Goal: Transaction & Acquisition: Purchase product/service

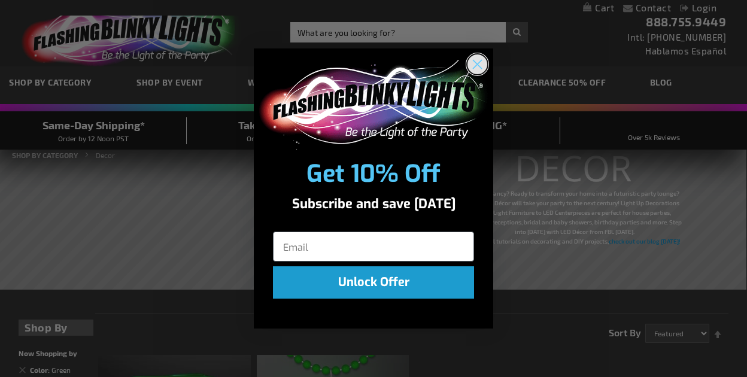
click at [481, 61] on icon "Close dialog" at bounding box center [477, 64] width 8 height 8
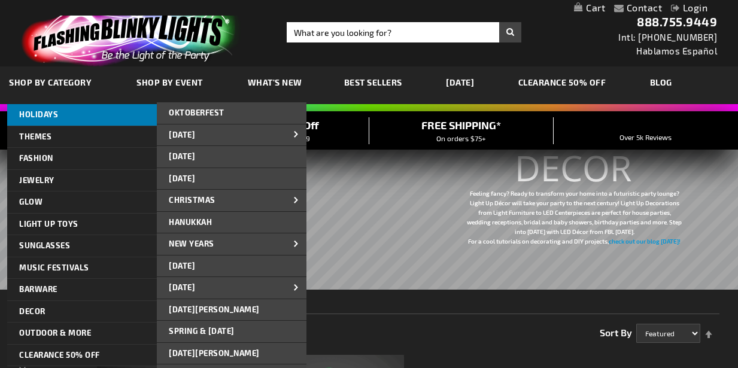
click at [49, 114] on span "HOLIDAYS" at bounding box center [38, 115] width 39 height 10
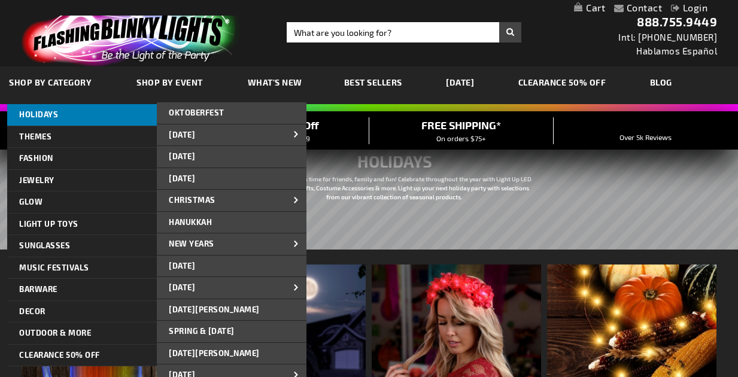
click at [44, 112] on span "HOLIDAYS" at bounding box center [38, 115] width 39 height 10
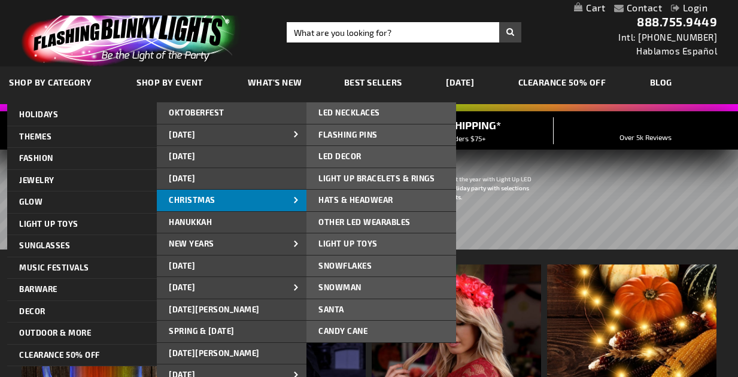
click at [182, 196] on span "CHRISTMAS" at bounding box center [192, 200] width 47 height 10
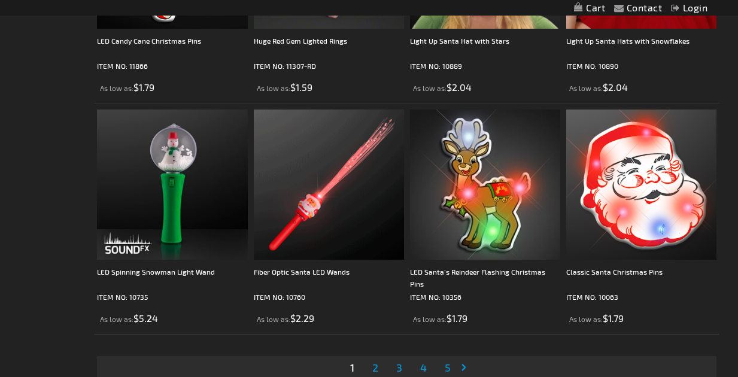
scroll to position [3530, 0]
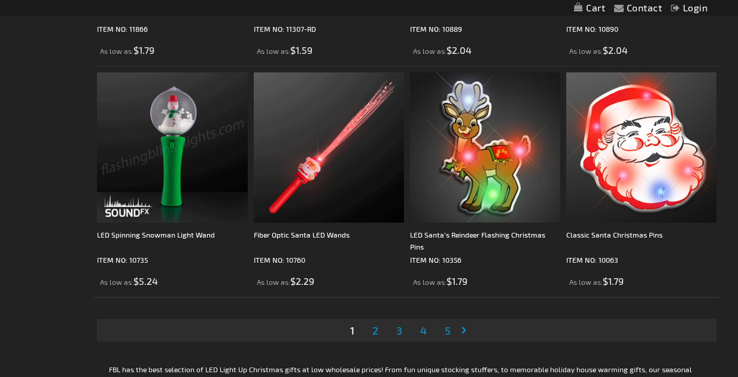
click at [375, 330] on span "2" at bounding box center [375, 330] width 6 height 13
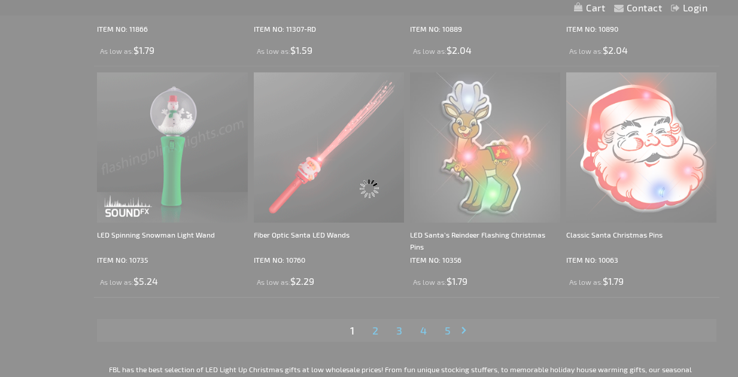
scroll to position [3332, 0]
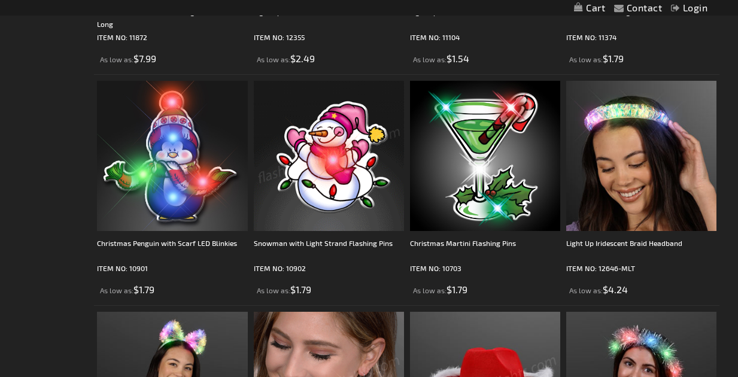
scroll to position [3351, 0]
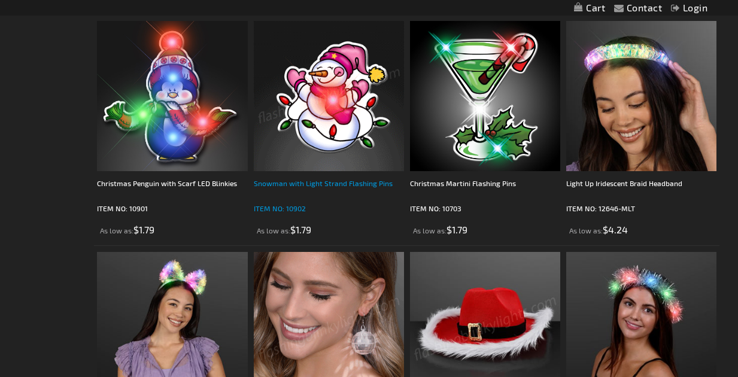
click at [307, 182] on div "Snowman with Light Strand Flashing Pins" at bounding box center [329, 189] width 150 height 24
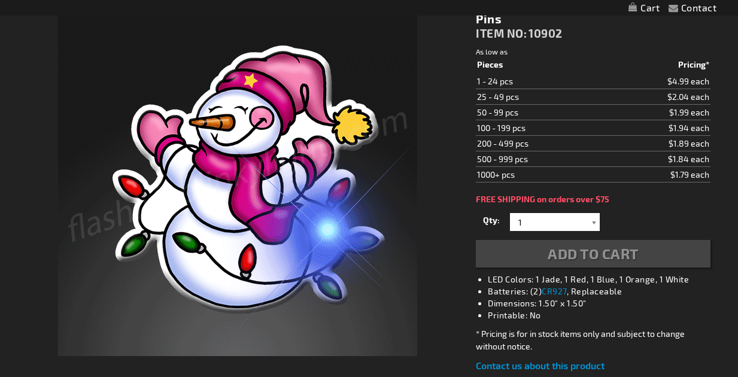
click at [591, 219] on div at bounding box center [594, 222] width 12 height 18
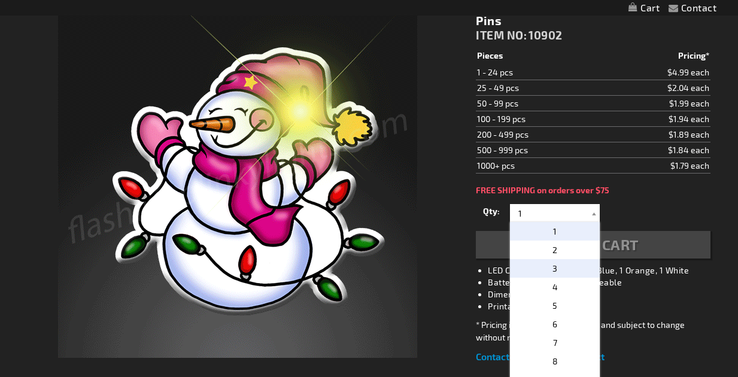
scroll to position [181, 0]
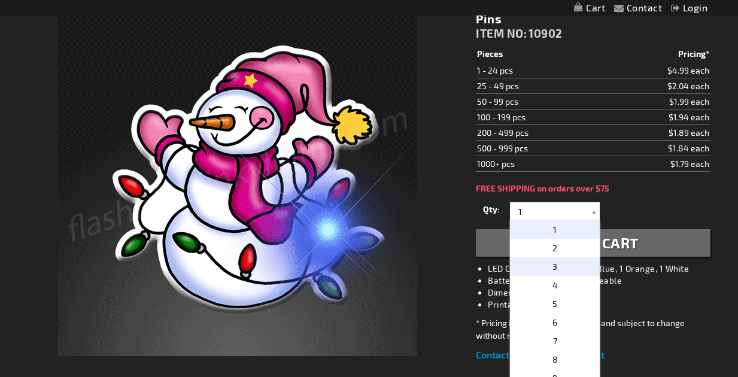
click at [553, 263] on p "3" at bounding box center [555, 266] width 90 height 19
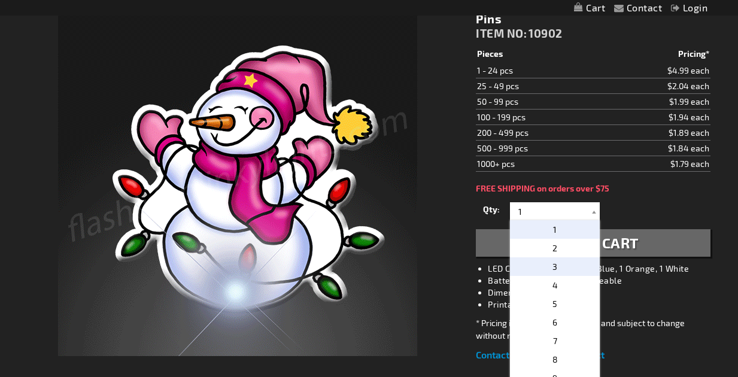
type input "3"
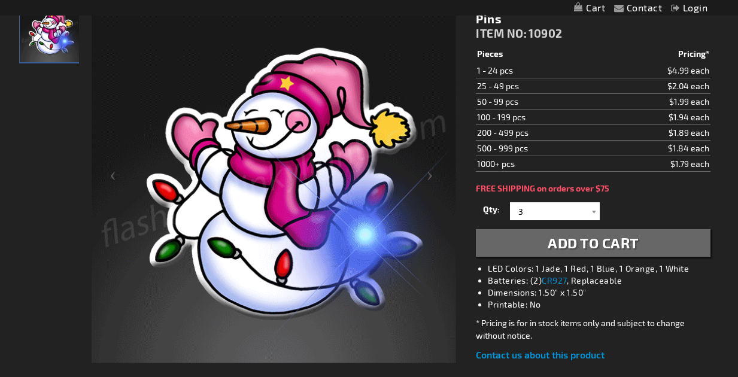
click at [569, 245] on span "Add to Cart" at bounding box center [593, 242] width 91 height 17
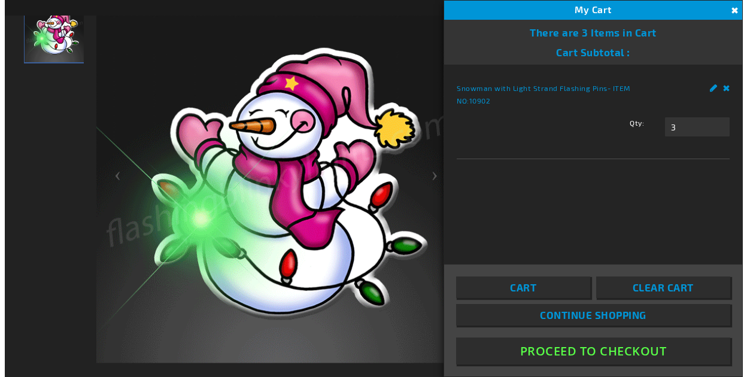
scroll to position [149, 0]
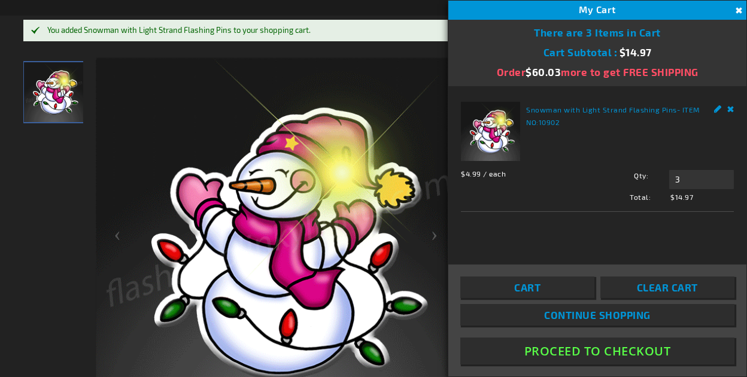
click at [568, 312] on span "Continue Shopping" at bounding box center [597, 315] width 107 height 12
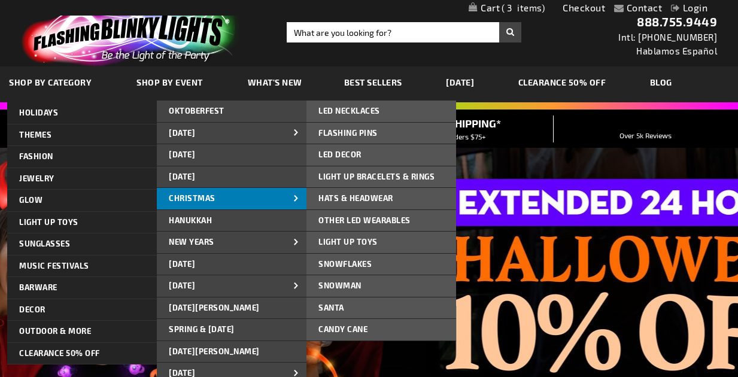
click at [204, 198] on span "CHRISTMAS" at bounding box center [192, 198] width 47 height 10
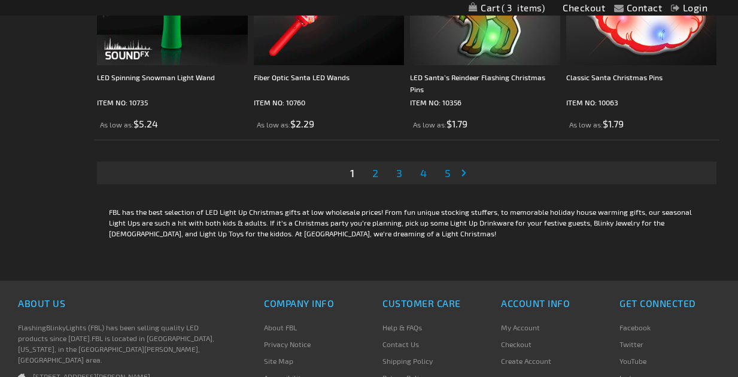
scroll to position [3648, 0]
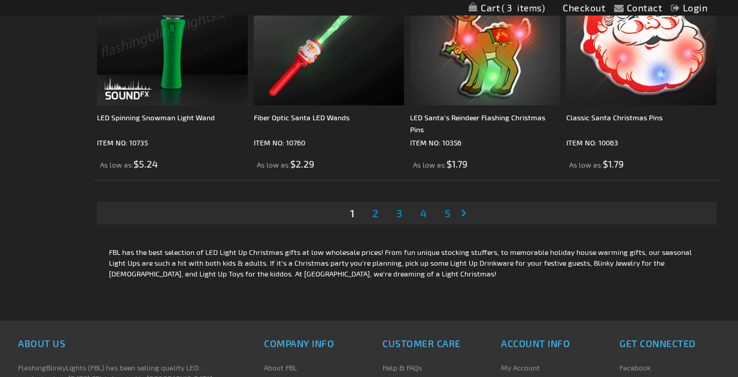
click at [374, 213] on span "2" at bounding box center [375, 212] width 6 height 13
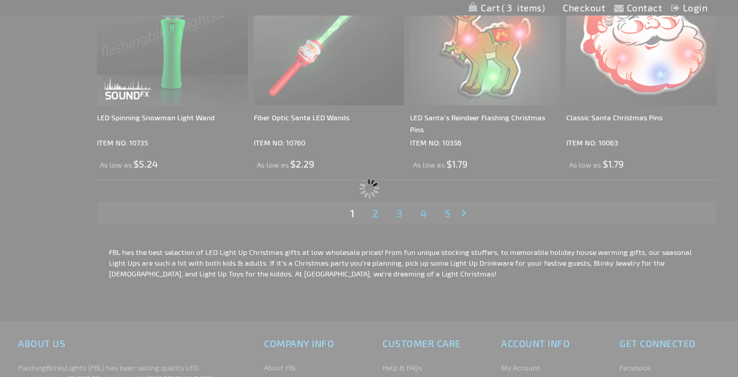
scroll to position [3444, 0]
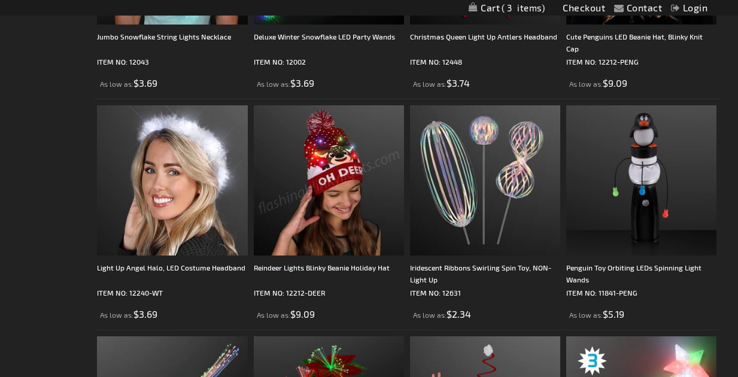
scroll to position [2633, 0]
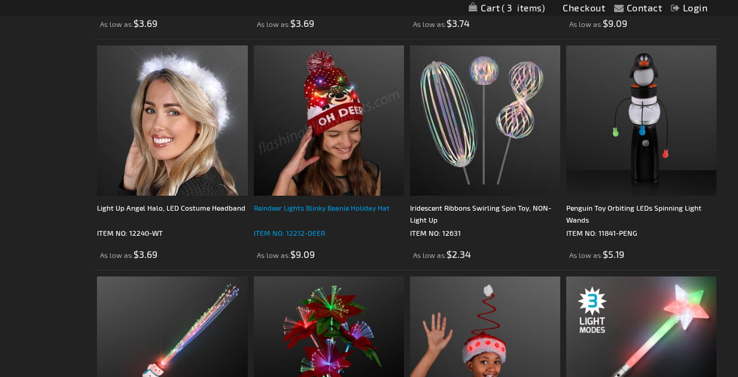
click at [308, 209] on div "Reindeer Lights Blinky Beanie Holiday Hat" at bounding box center [329, 214] width 150 height 24
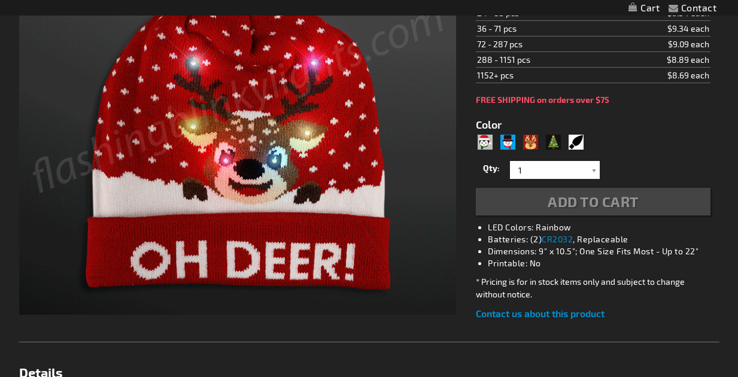
type input "5747"
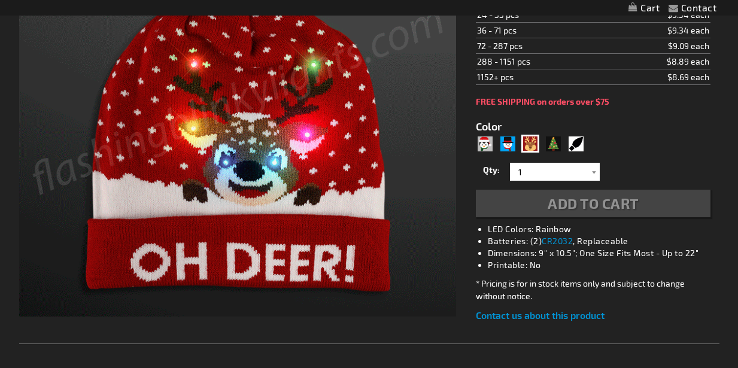
click at [565, 203] on div "Add to Cart" at bounding box center [593, 204] width 234 height 28
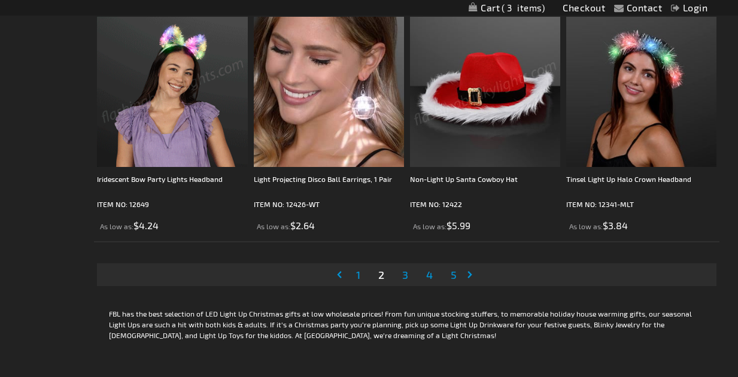
scroll to position [3649, 0]
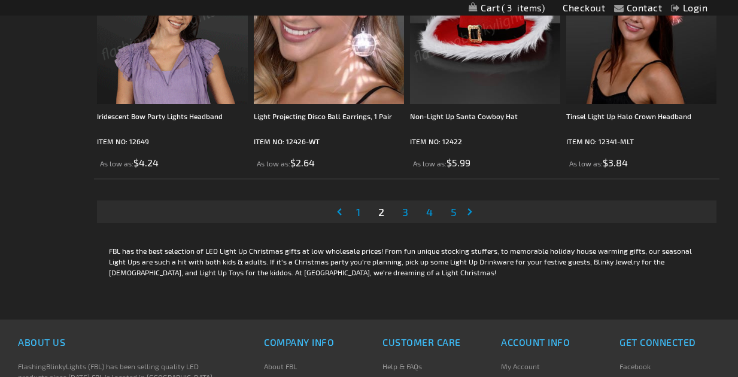
click at [404, 211] on span "3" at bounding box center [405, 211] width 6 height 13
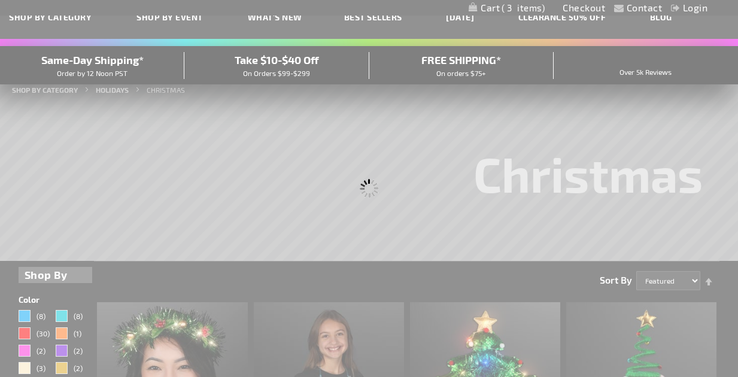
scroll to position [0, 0]
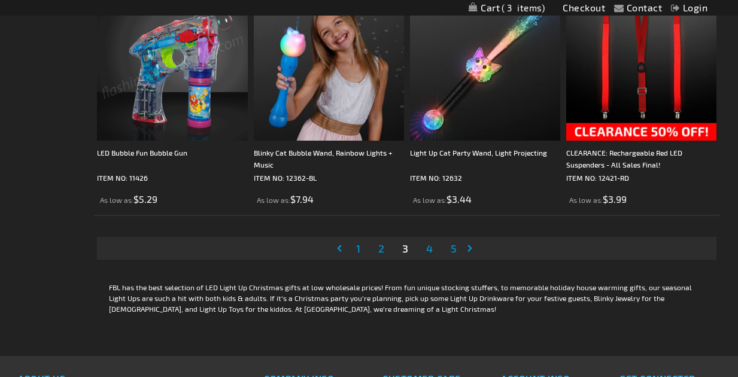
scroll to position [3650, 0]
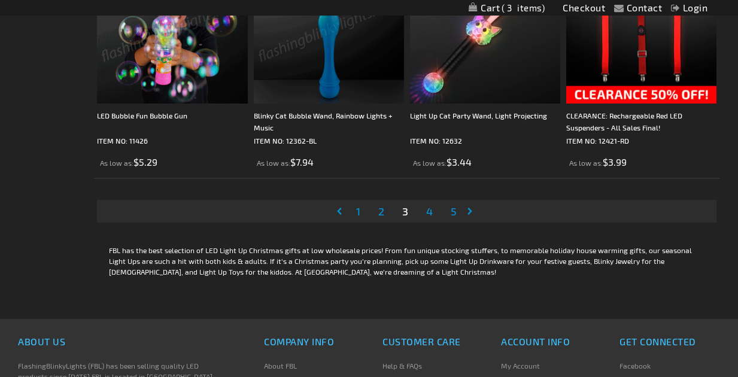
click at [429, 208] on span "4" at bounding box center [429, 211] width 7 height 13
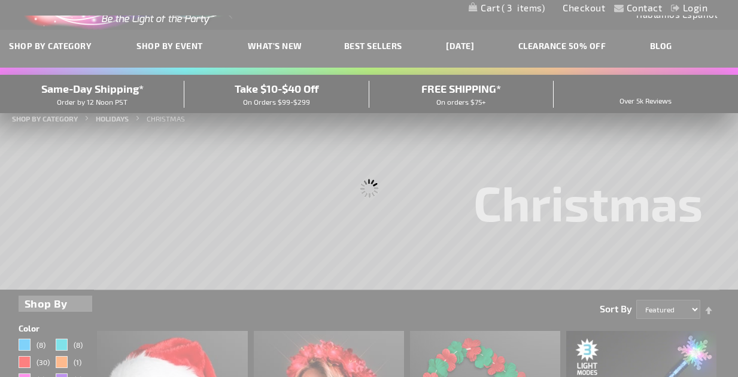
scroll to position [0, 0]
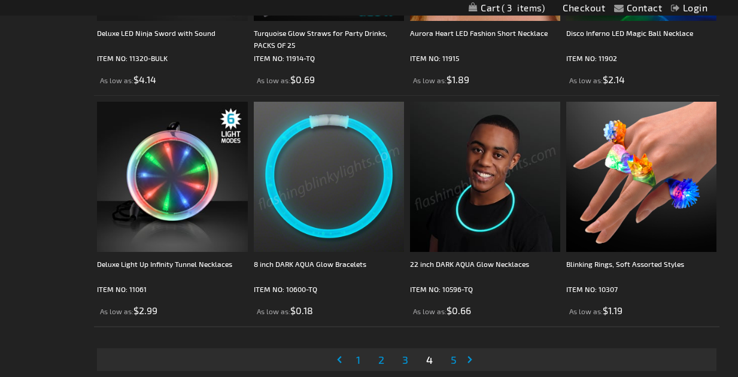
scroll to position [3590, 0]
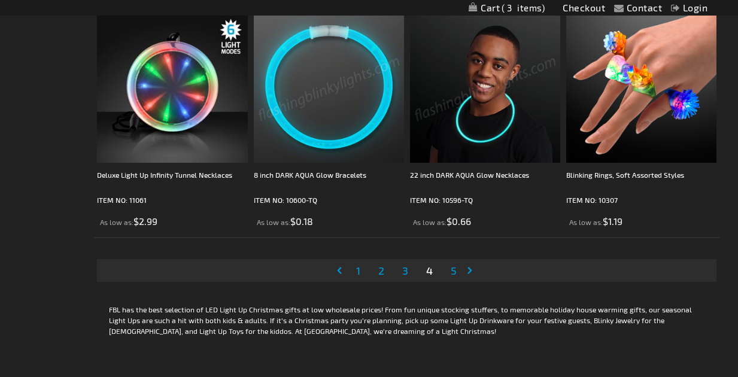
click at [453, 268] on span "5" at bounding box center [454, 270] width 6 height 13
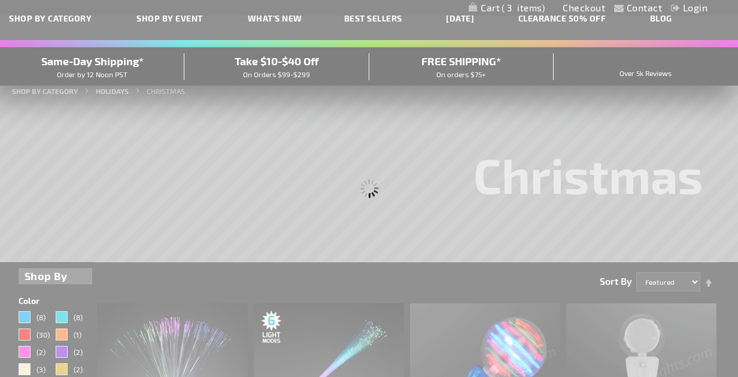
scroll to position [0, 0]
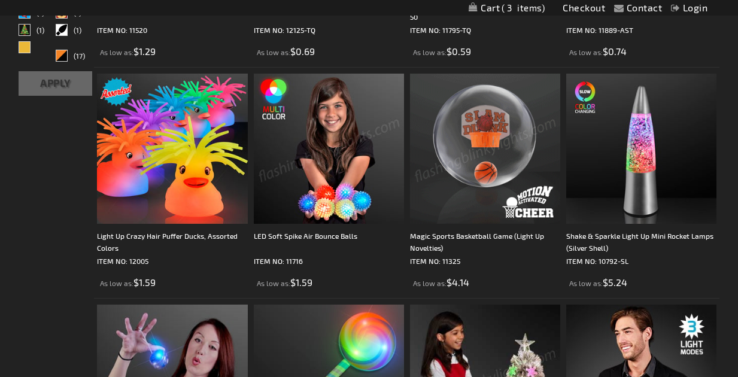
scroll to position [539, 0]
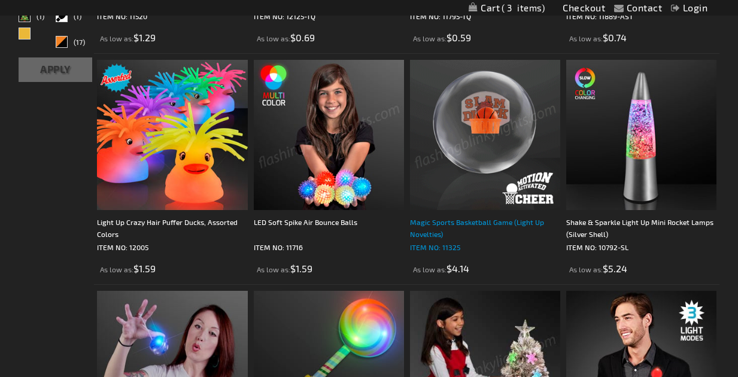
click at [445, 227] on div "Magic Sports Basketball Game (Light Up Novelties)" at bounding box center [485, 228] width 150 height 24
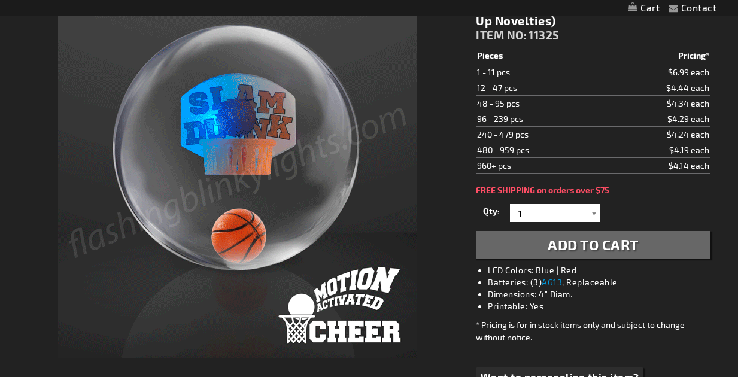
click at [592, 212] on div at bounding box center [594, 213] width 12 height 18
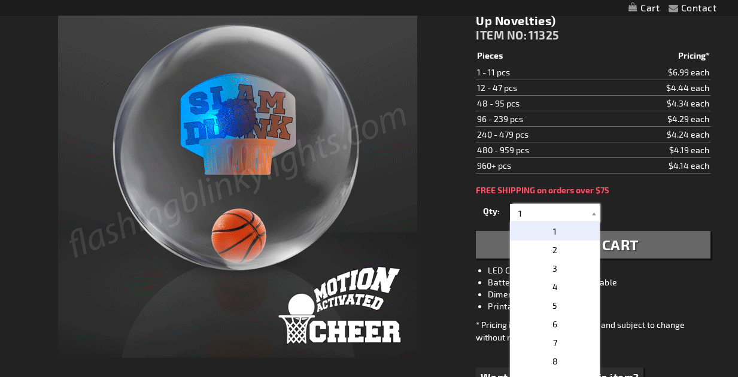
scroll to position [181, 0]
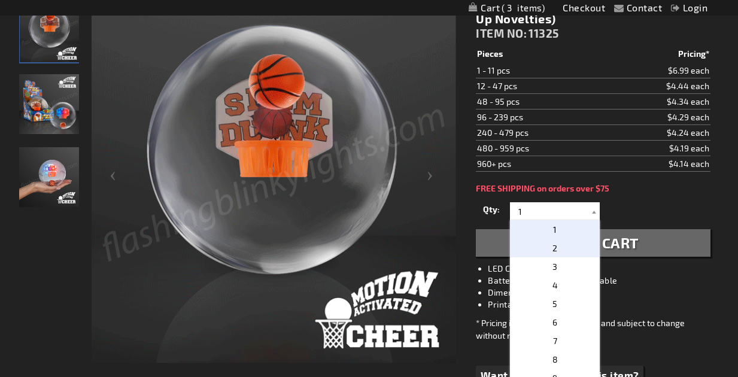
click at [551, 247] on p "2" at bounding box center [555, 248] width 90 height 19
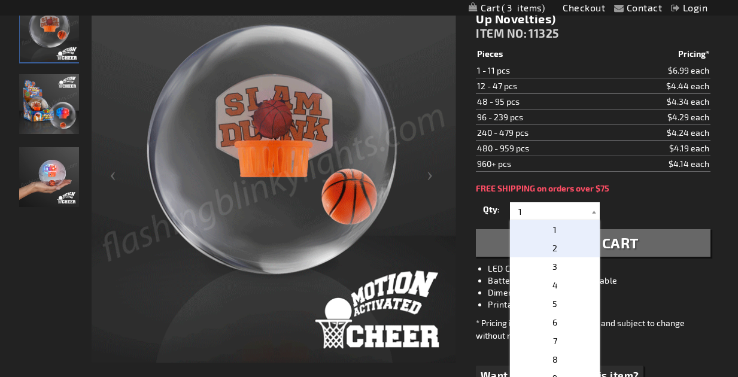
type input "2"
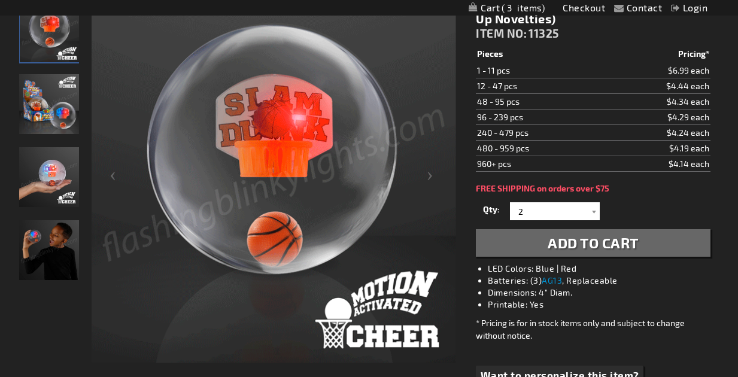
click at [574, 246] on span "Add to Cart" at bounding box center [593, 242] width 91 height 17
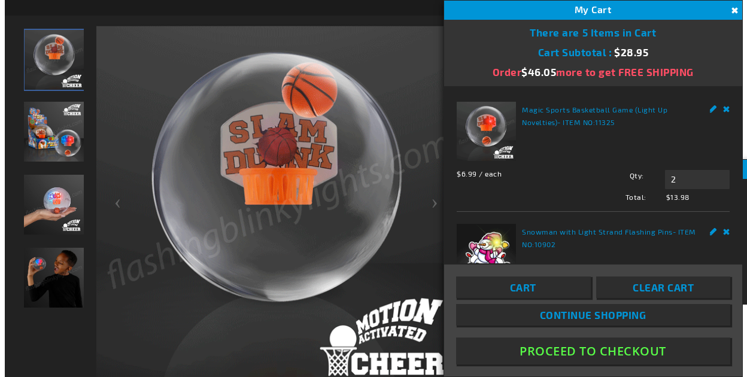
scroll to position [209, 0]
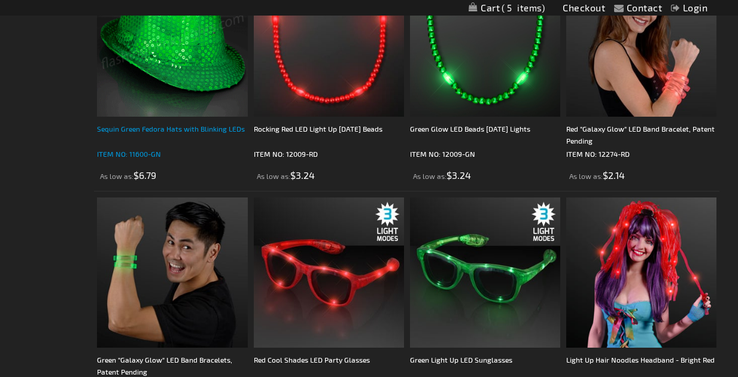
scroll to position [1497, 0]
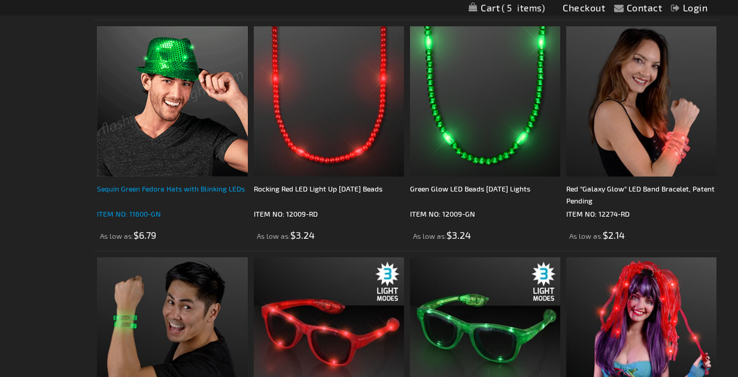
click at [130, 188] on div "Sequin Green Fedora Hats with Blinking LEDs" at bounding box center [172, 195] width 150 height 24
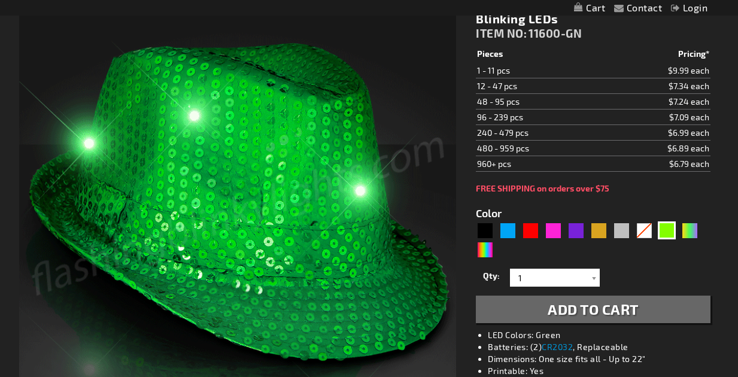
scroll to position [181, 0]
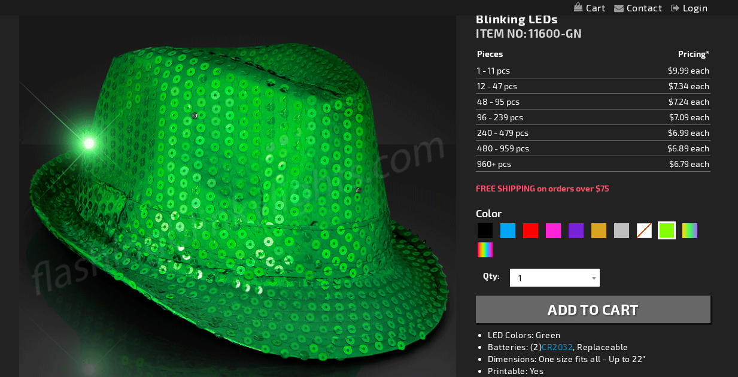
click at [575, 304] on span "Add to Cart" at bounding box center [593, 308] width 91 height 17
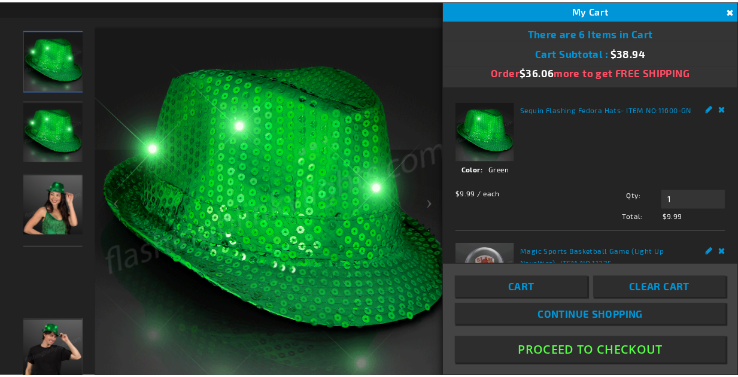
scroll to position [209, 0]
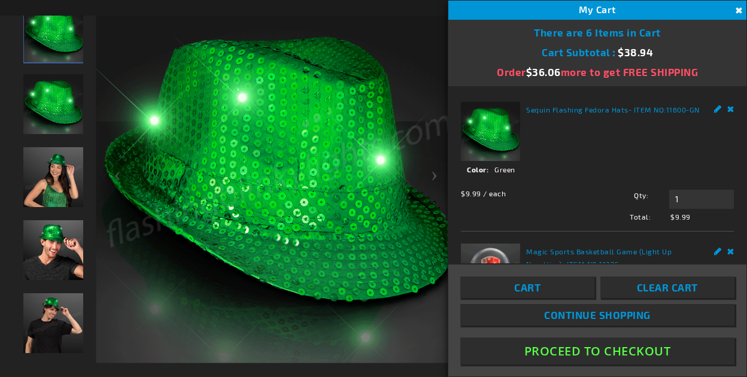
click at [737, 8] on button "Close" at bounding box center [737, 10] width 13 height 13
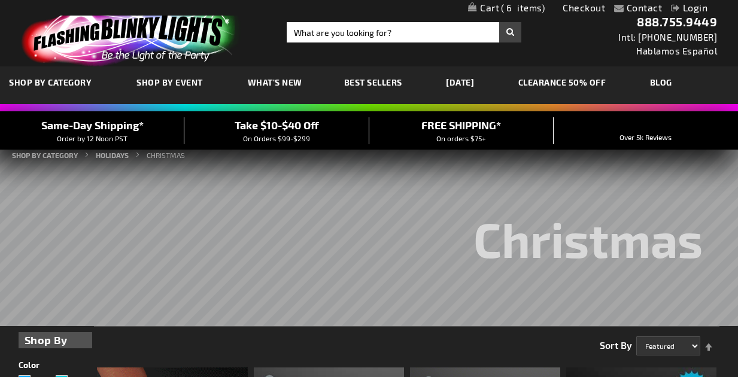
click at [264, 81] on span "What's New" at bounding box center [275, 82] width 54 height 10
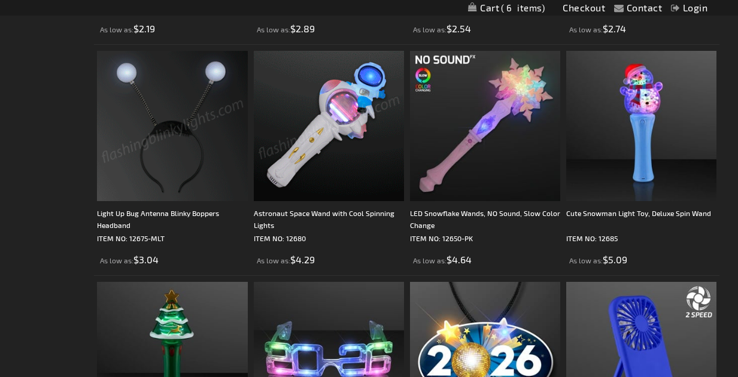
scroll to position [479, 0]
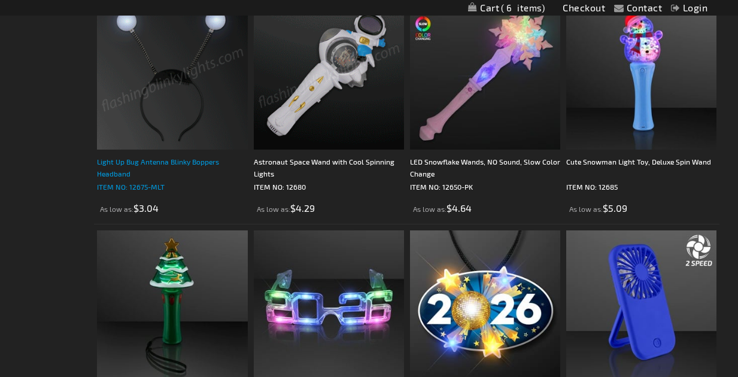
click at [122, 162] on div "Light Up Bug Antenna Blinky Boppers Headband" at bounding box center [172, 168] width 150 height 24
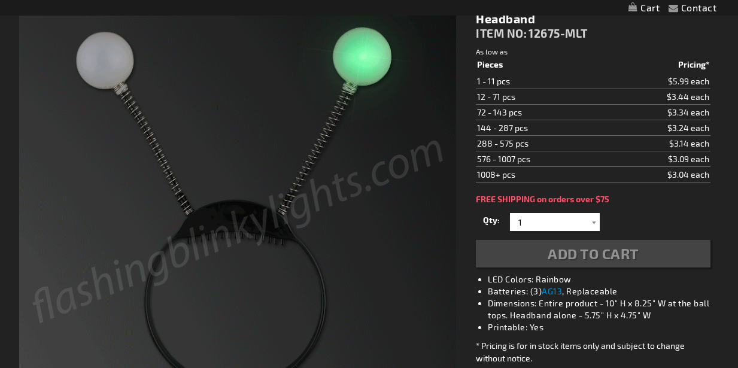
click at [577, 255] on div "Add to Cart" at bounding box center [593, 254] width 234 height 28
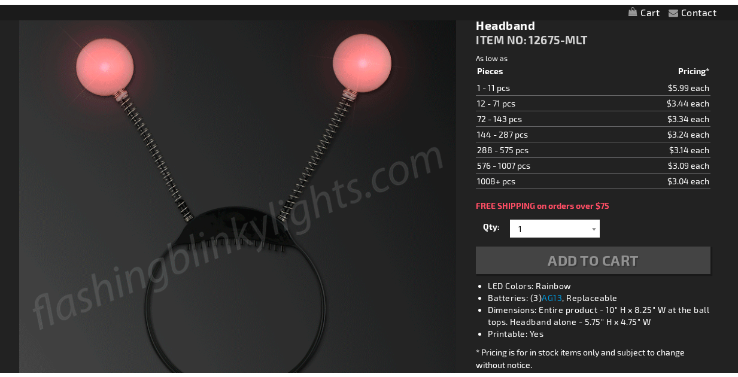
scroll to position [181, 0]
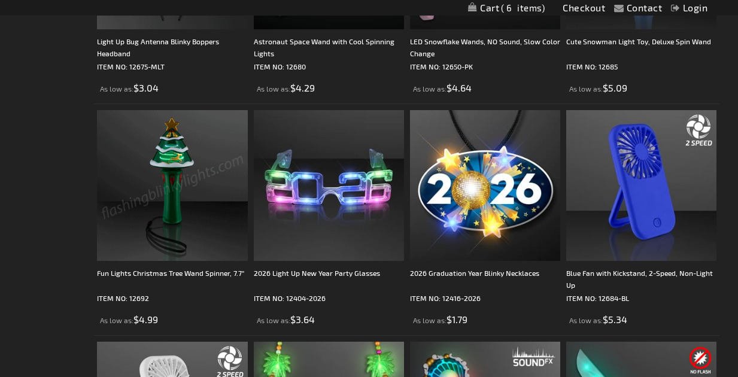
scroll to position [659, 0]
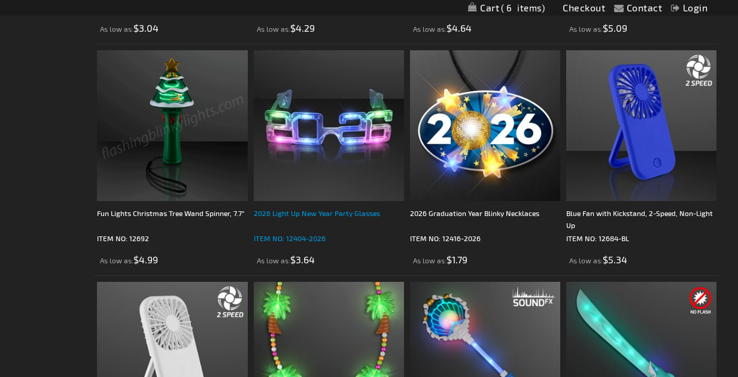
click at [303, 229] on div "2026 Light Up New Year Party Glasses" at bounding box center [329, 219] width 150 height 24
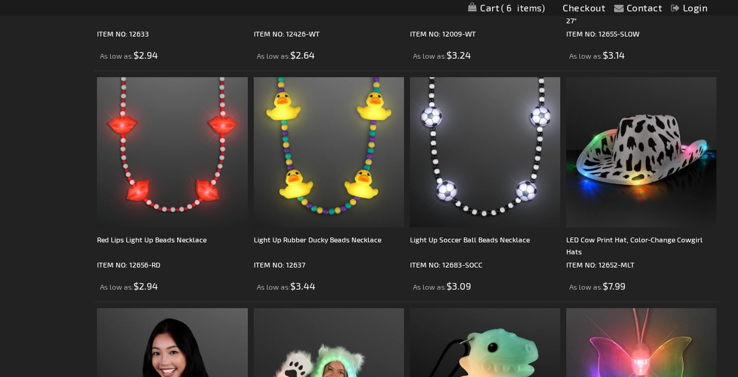
scroll to position [1644, 0]
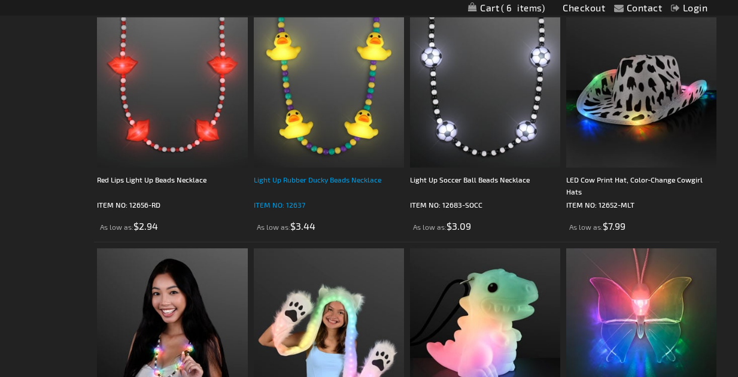
click at [297, 182] on div "Light Up Rubber Ducky Beads Necklace" at bounding box center [329, 186] width 150 height 24
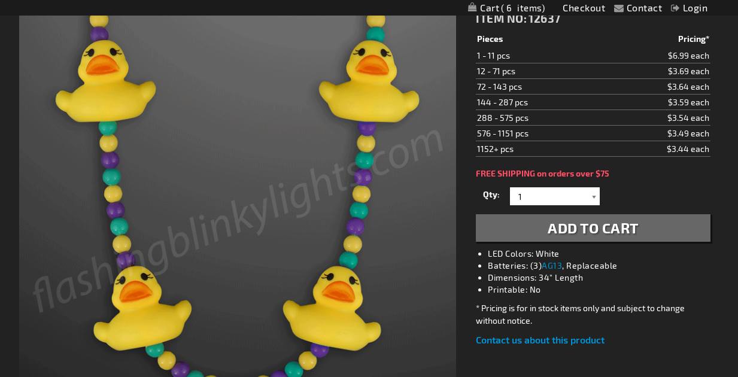
scroll to position [181, 0]
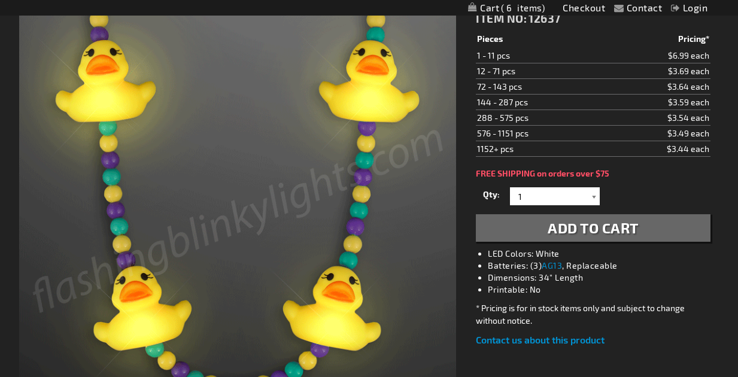
click at [588, 194] on div at bounding box center [594, 196] width 12 height 18
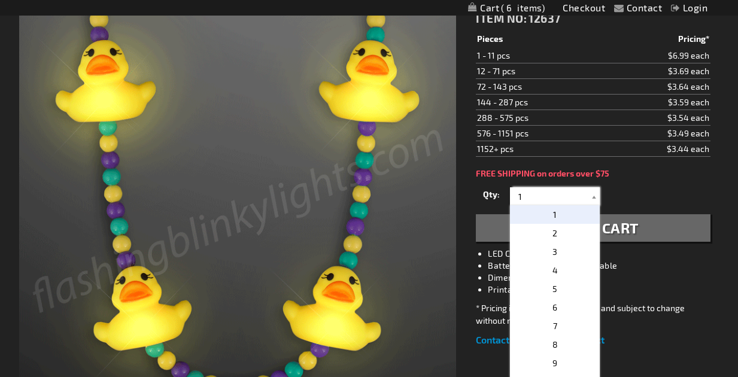
scroll to position [0, 0]
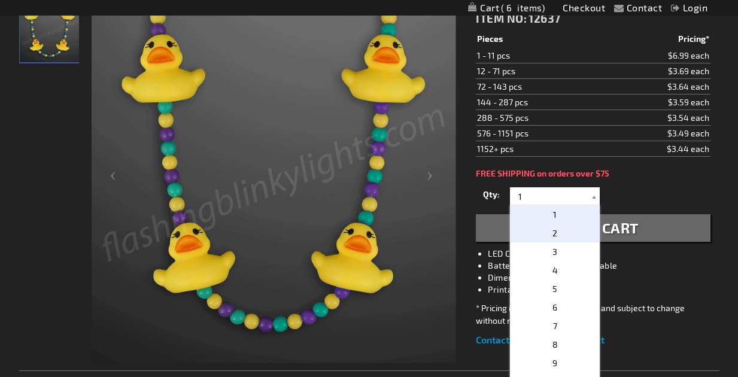
click at [552, 232] on span "2" at bounding box center [554, 233] width 5 height 10
type input "2"
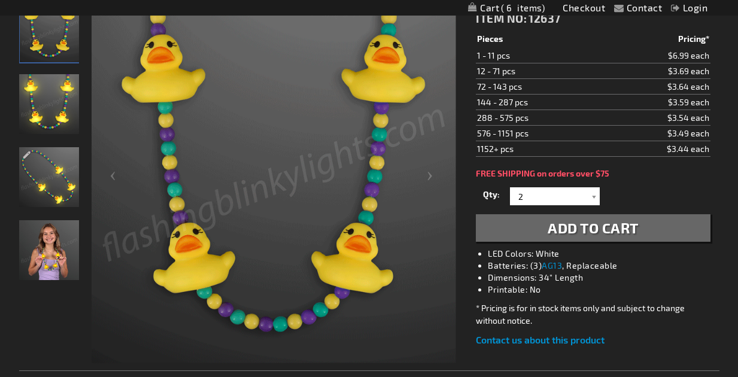
click at [550, 227] on span "Add to Cart" at bounding box center [593, 227] width 91 height 17
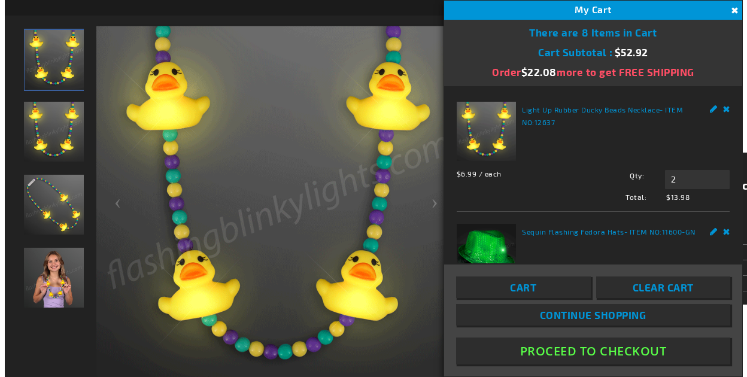
scroll to position [209, 0]
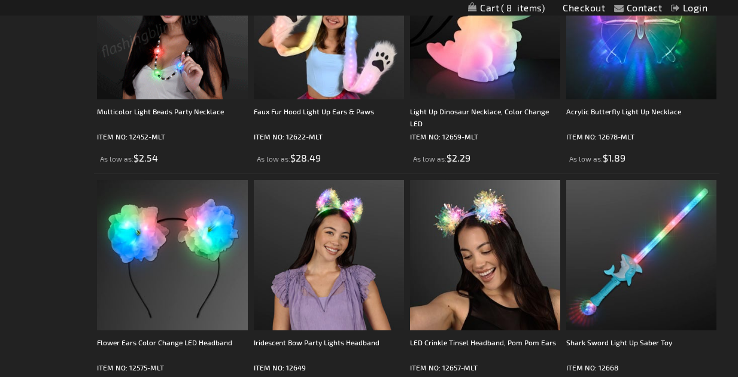
scroll to position [2036, 0]
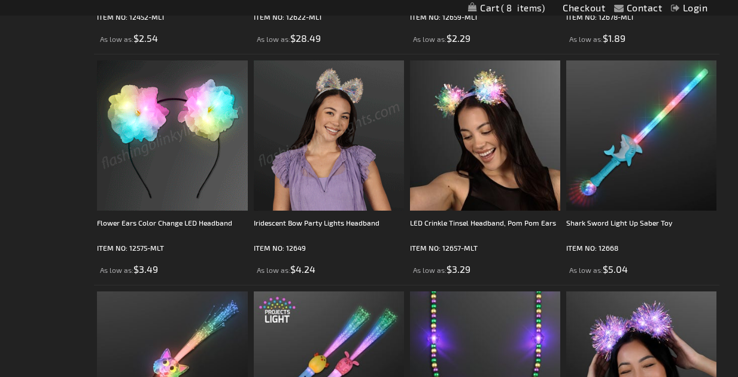
click at [318, 208] on img at bounding box center [329, 135] width 150 height 150
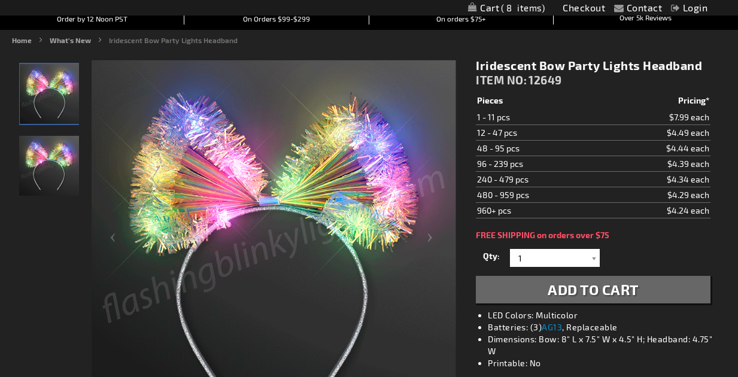
click at [551, 286] on span "Add to Cart" at bounding box center [593, 289] width 91 height 17
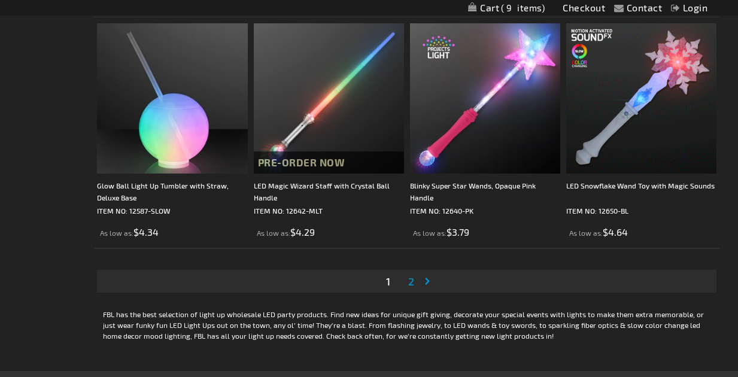
scroll to position [3472, 0]
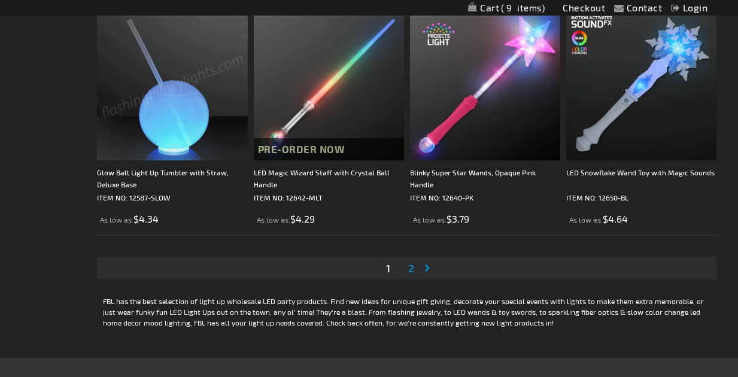
click at [411, 267] on span "2" at bounding box center [411, 267] width 6 height 13
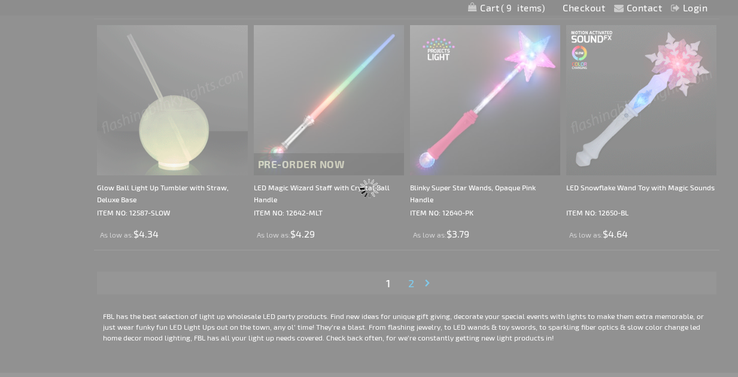
scroll to position [3279, 0]
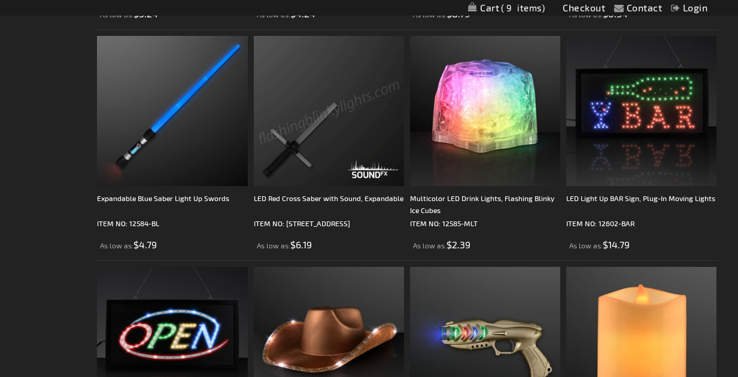
scroll to position [1616, 0]
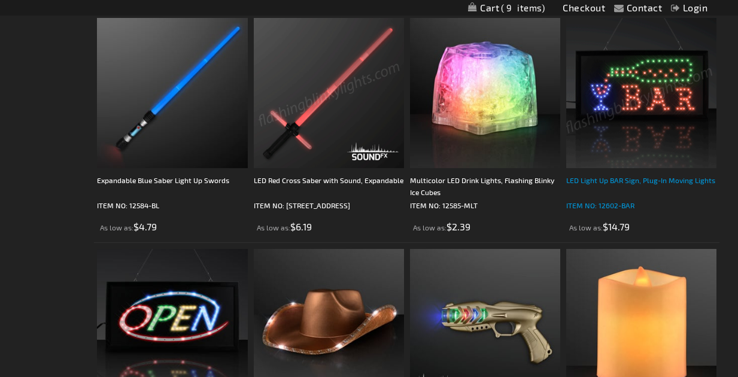
click at [631, 181] on div "LED Light Up BAR Sign, Plug-In Moving Lights" at bounding box center [641, 186] width 150 height 24
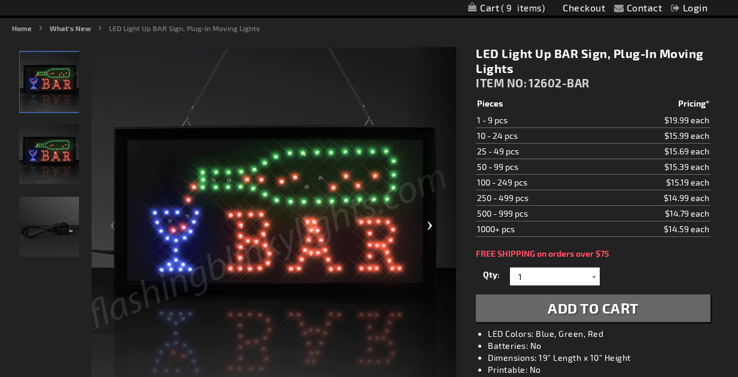
scroll to position [120, 0]
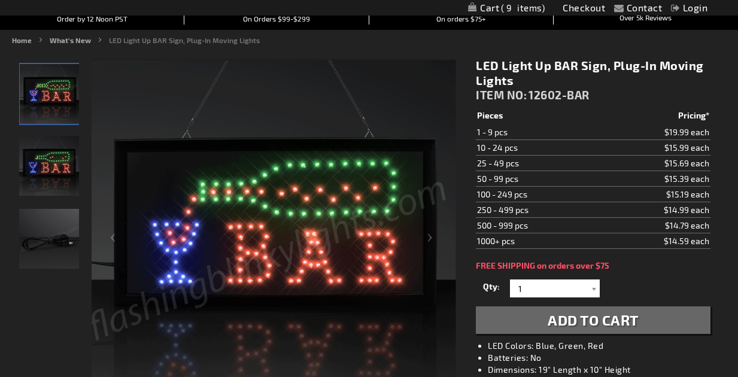
drag, startPoint x: 580, startPoint y: 315, endPoint x: 586, endPoint y: 318, distance: 7.0
click at [587, 318] on span "Add to Cart" at bounding box center [593, 319] width 91 height 17
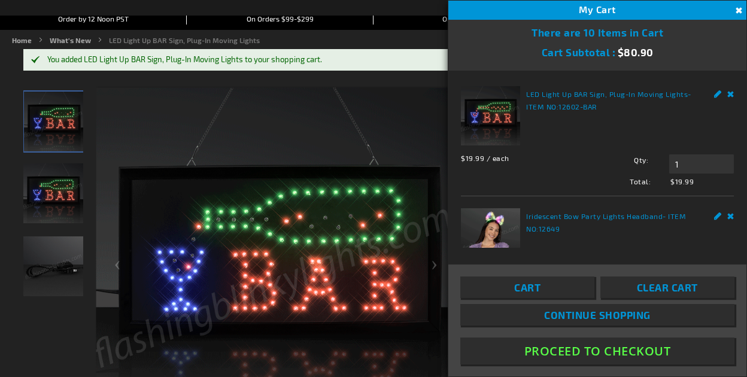
click at [737, 9] on button "Close" at bounding box center [737, 10] width 13 height 13
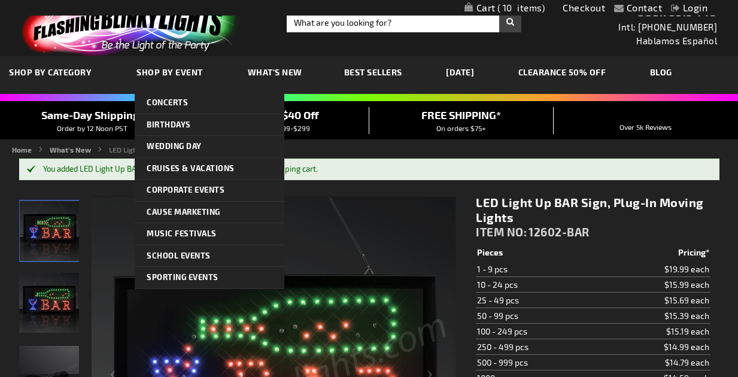
scroll to position [0, 0]
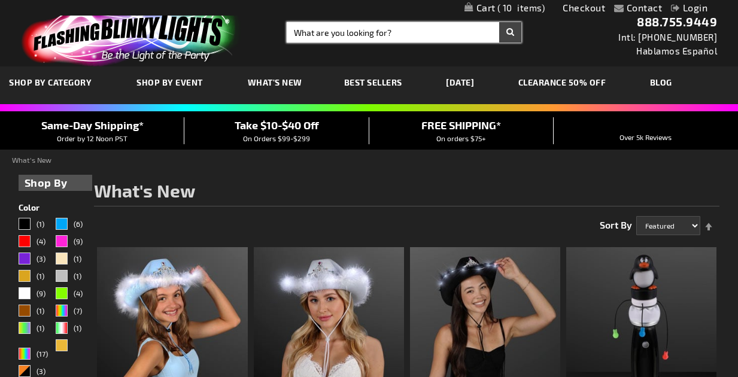
click at [315, 32] on input "Search" at bounding box center [404, 32] width 235 height 20
type input "hats"
click at [499, 22] on button "Search" at bounding box center [510, 32] width 22 height 20
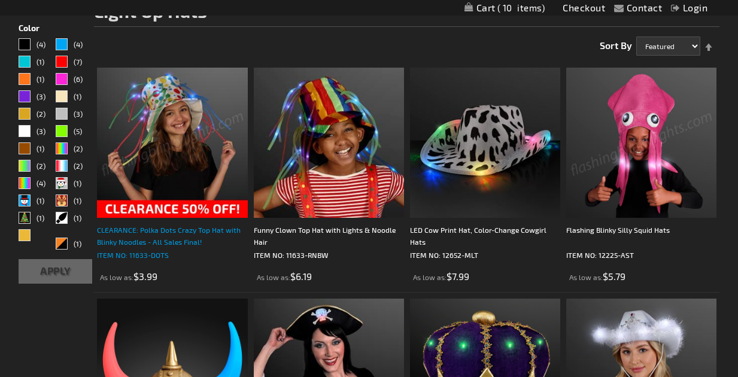
click at [149, 232] on div "CLEARANCE: Polka Dots Crazy Top Hat with Blinky Noodles - All Sales Final!" at bounding box center [172, 236] width 150 height 24
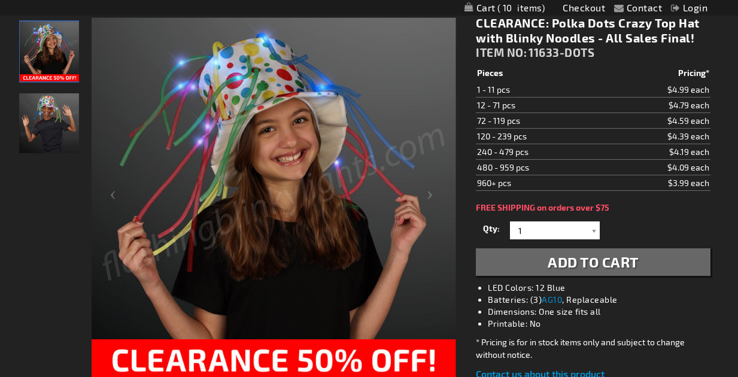
scroll to position [180, 0]
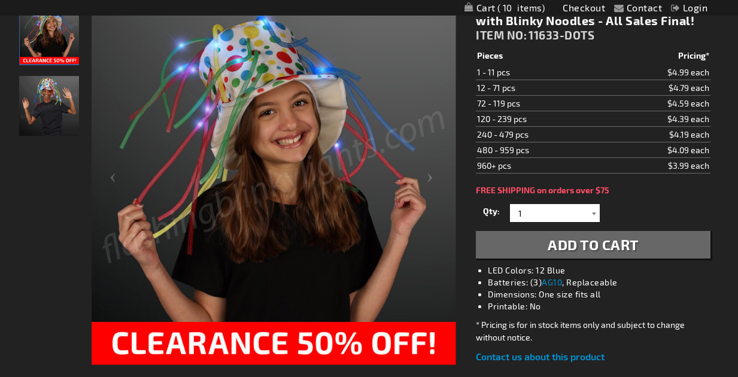
click at [592, 212] on div at bounding box center [594, 213] width 12 height 18
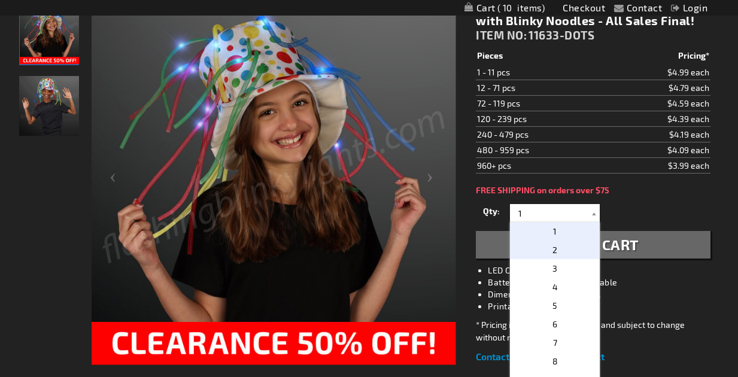
click at [552, 250] on span "2" at bounding box center [554, 250] width 5 height 10
type input "2"
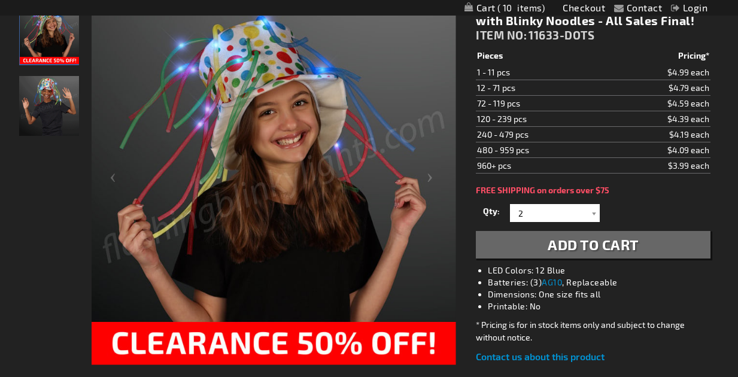
click at [561, 244] on span "Add to Cart" at bounding box center [593, 244] width 91 height 17
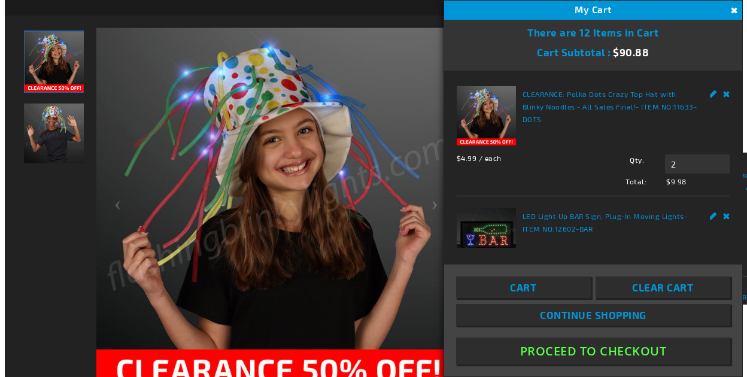
scroll to position [207, 0]
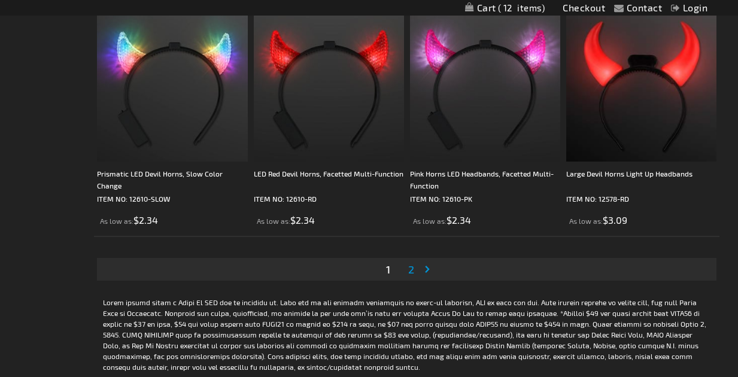
scroll to position [3531, 0]
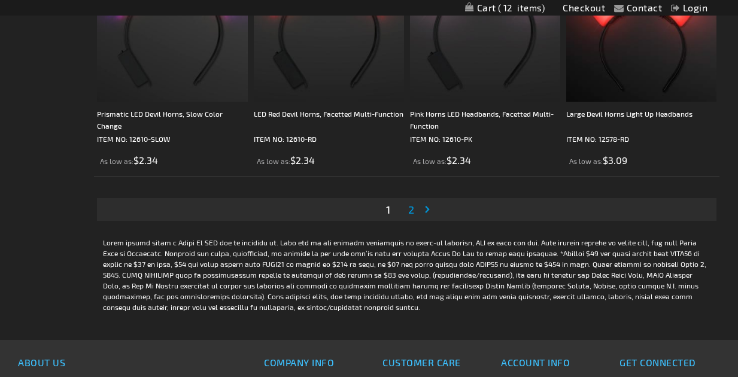
click at [410, 209] on span "2" at bounding box center [411, 209] width 6 height 13
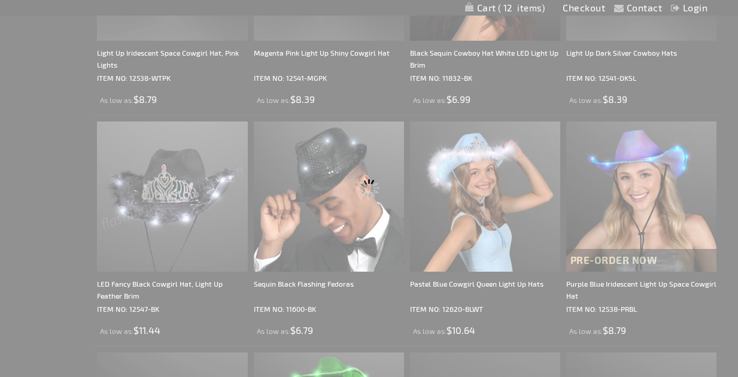
scroll to position [0, 0]
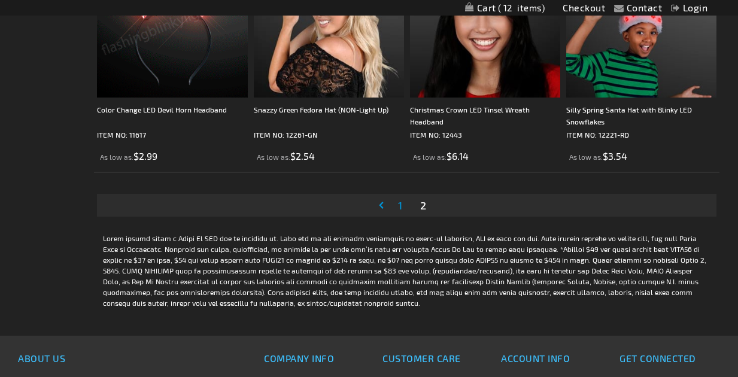
scroll to position [778, 0]
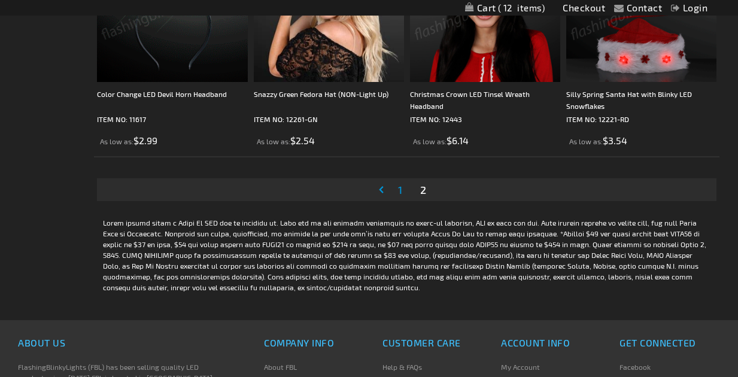
click at [486, 7] on link "My Cart 12 12 items" at bounding box center [505, 7] width 80 height 11
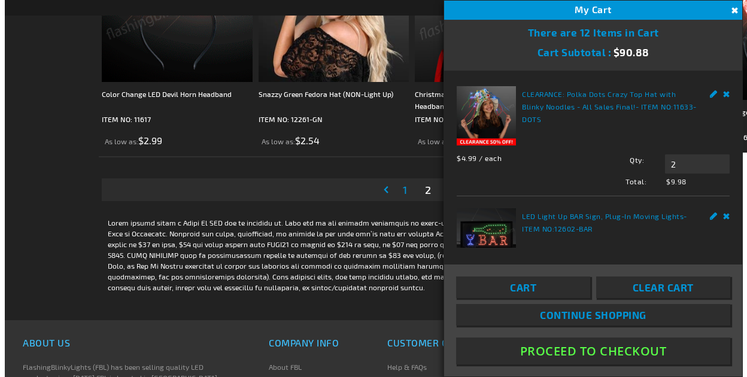
scroll to position [782, 0]
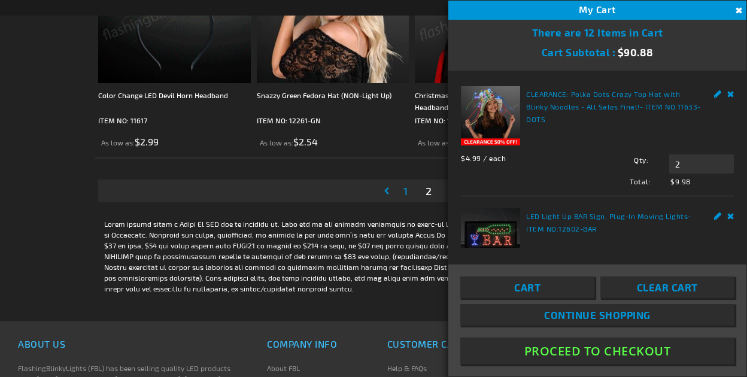
click at [538, 287] on span "Cart" at bounding box center [527, 287] width 26 height 12
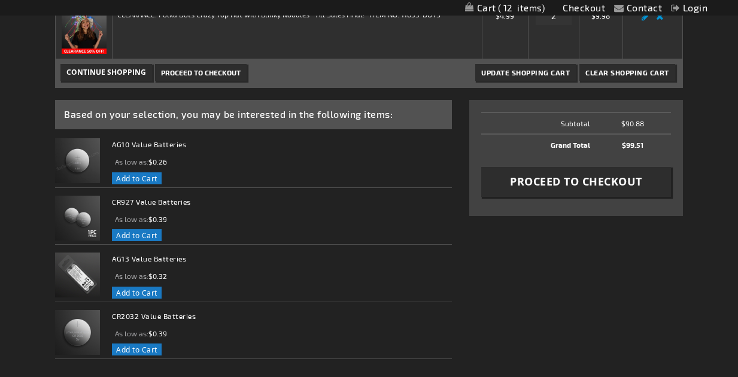
scroll to position [539, 0]
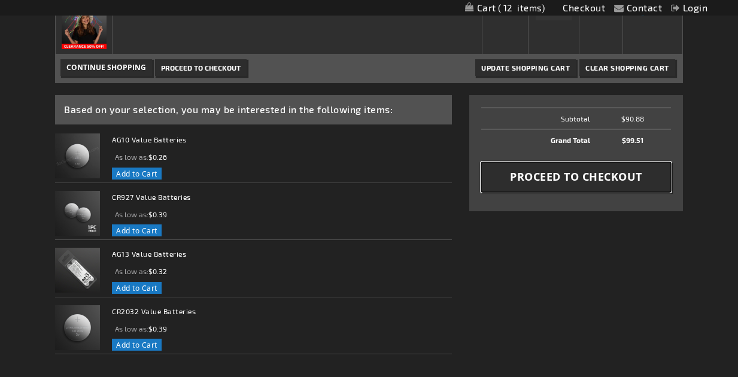
click at [592, 180] on span "Proceed to Checkout" at bounding box center [576, 176] width 132 height 15
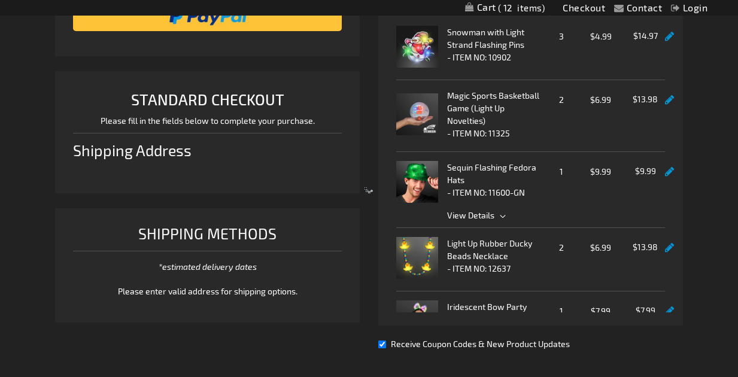
scroll to position [239, 0]
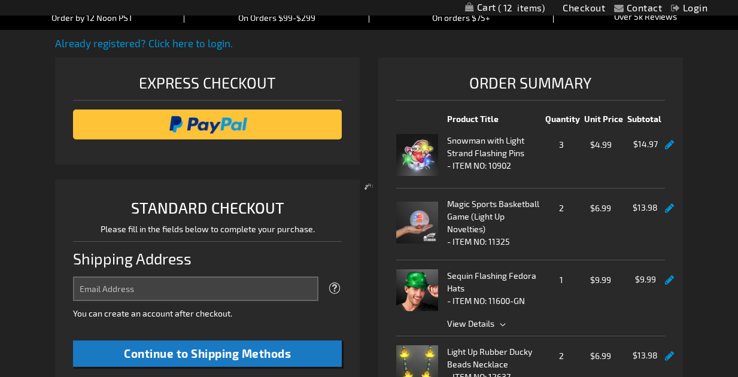
select select "US"
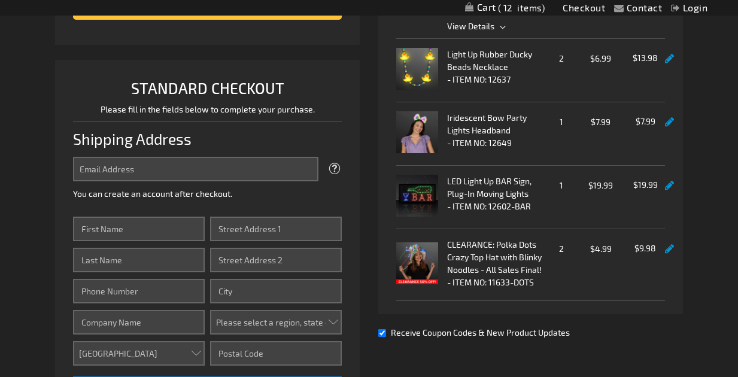
scroll to position [199, 0]
click at [109, 167] on input "Email Address" at bounding box center [195, 169] width 245 height 25
type input "[EMAIL_ADDRESS][DOMAIN_NAME]"
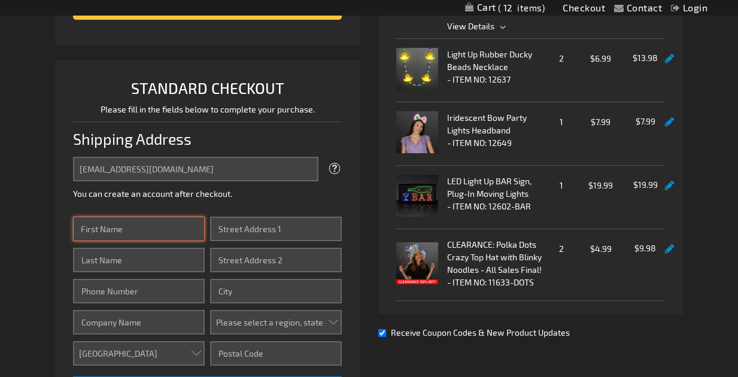
click at [150, 230] on input "First Name" at bounding box center [139, 229] width 132 height 25
type input "Diane"
type input "Verdegan"
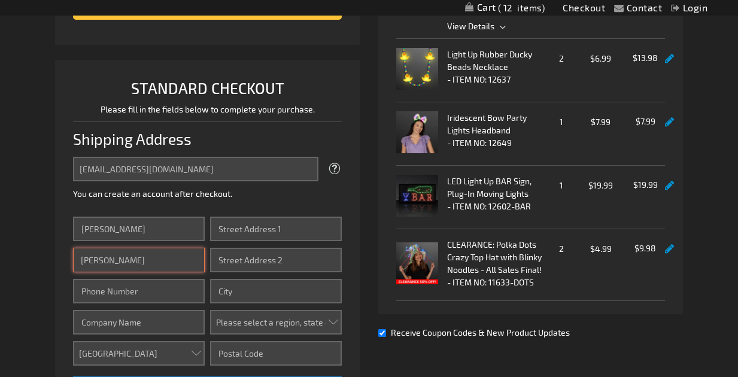
type input "9205301700"
type input "18557 Maple Dr"
type input "Dunbar"
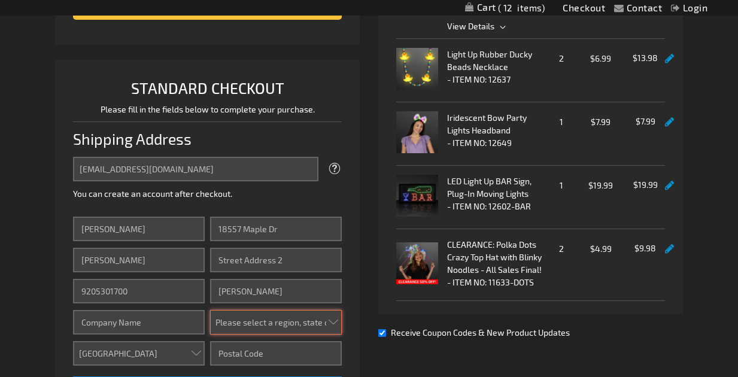
select select "64"
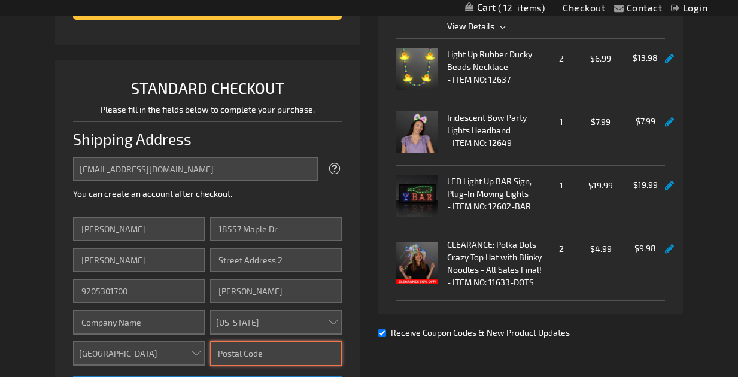
type input "54119"
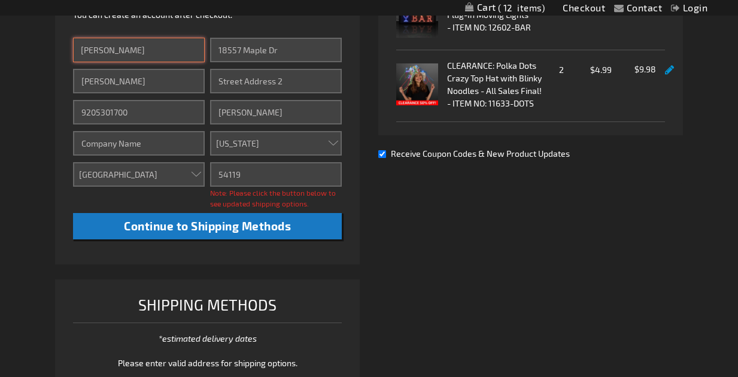
scroll to position [419, 0]
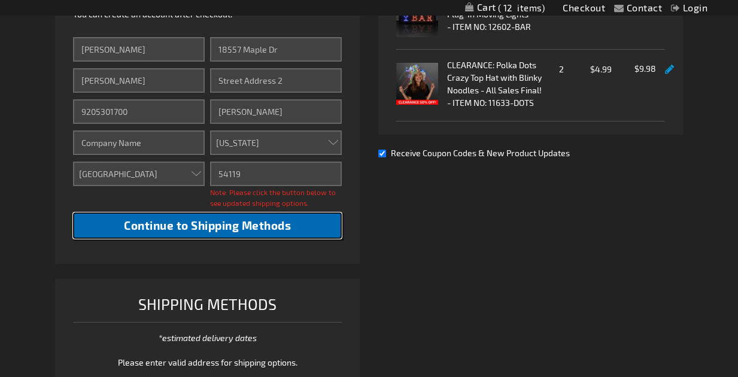
click at [175, 221] on span "Continue to Shipping Methods" at bounding box center [207, 225] width 167 height 14
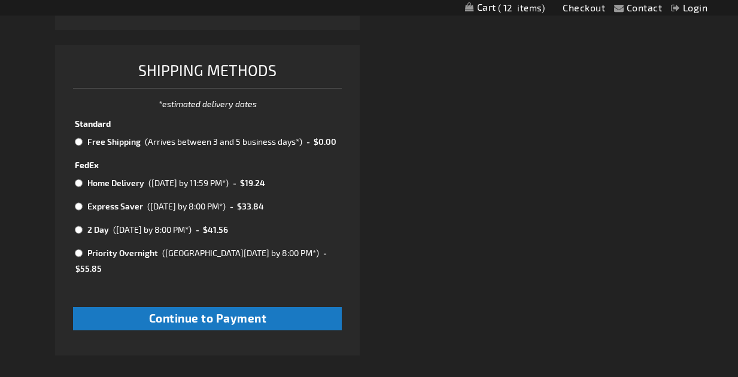
scroll to position [658, 0]
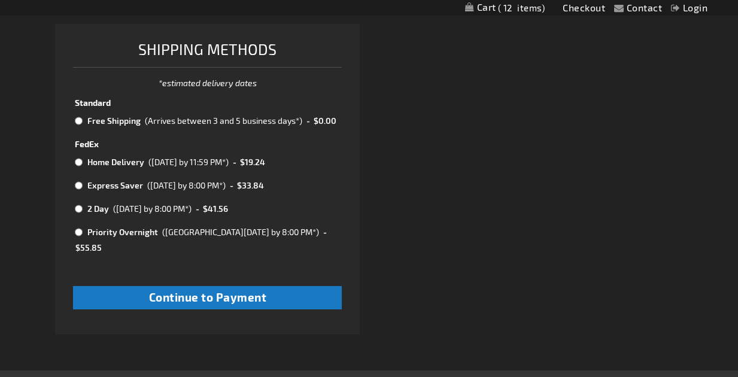
click at [79, 120] on input "radio" at bounding box center [79, 121] width 8 height 10
radio input "true"
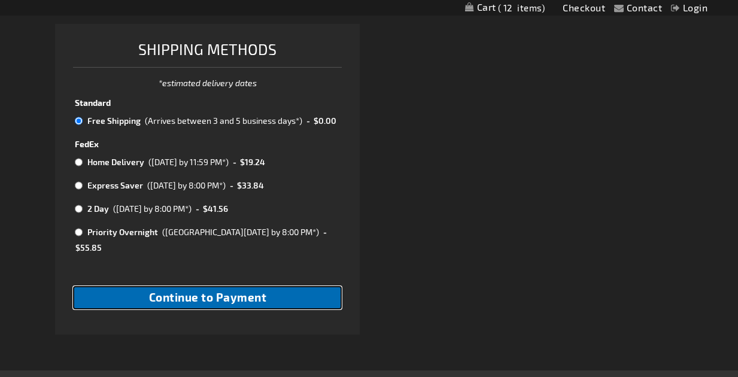
click at [216, 290] on span "Continue to Payment" at bounding box center [208, 297] width 118 height 14
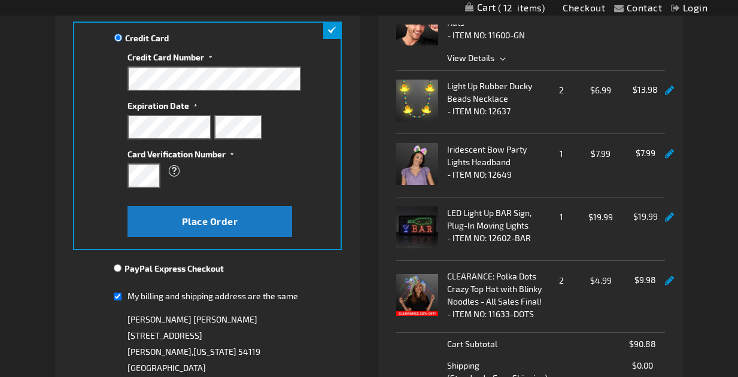
scroll to position [148, 0]
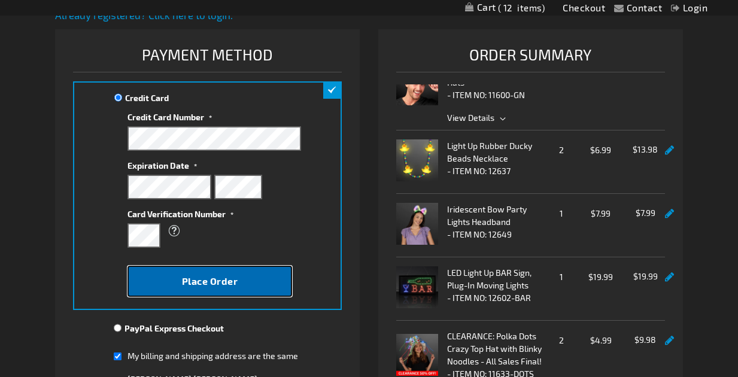
click at [210, 284] on span "Place Order" at bounding box center [210, 280] width 56 height 11
